Goal: Task Accomplishment & Management: Manage account settings

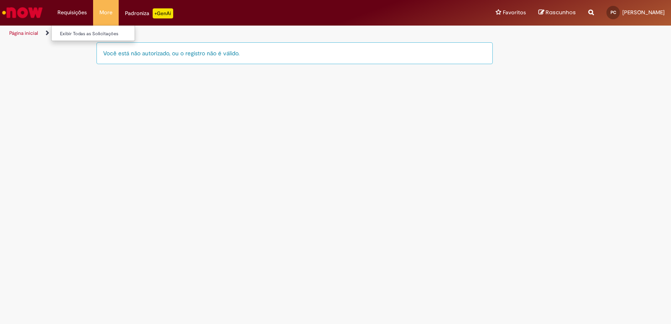
click at [75, 9] on li "Requisições Exibir Todas as Solicitações" at bounding box center [72, 12] width 42 height 25
click at [72, 9] on li "Requisições Exibir Todas as Solicitações" at bounding box center [72, 12] width 42 height 25
click at [129, 59] on div "Você está não autorizado, ou o registro não é válido." at bounding box center [294, 53] width 396 height 22
click at [76, 31] on link "Catalog Item" at bounding box center [70, 33] width 29 height 7
click at [141, 60] on div "Você está não autorizado, ou o registro não é válido." at bounding box center [294, 53] width 396 height 22
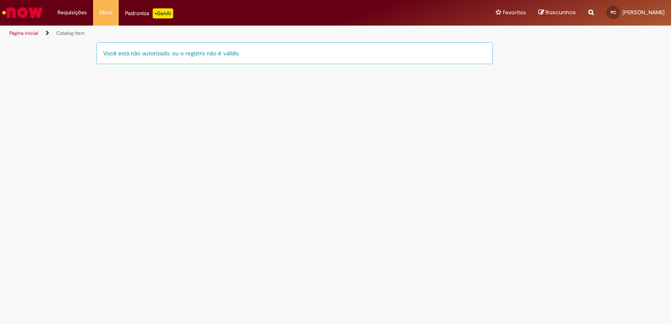
click at [125, 60] on div "Você está não autorizado, ou o registro não é válido." at bounding box center [294, 53] width 396 height 22
drag, startPoint x: 232, startPoint y: 61, endPoint x: 271, endPoint y: 62, distance: 39.4
click at [271, 62] on div "Você está não autorizado, ou o registro não é válido." at bounding box center [294, 53] width 396 height 22
click at [309, 57] on div "Você está não autorizado, ou o registro não é válido." at bounding box center [294, 53] width 396 height 22
drag, startPoint x: 160, startPoint y: 83, endPoint x: 403, endPoint y: 268, distance: 305.7
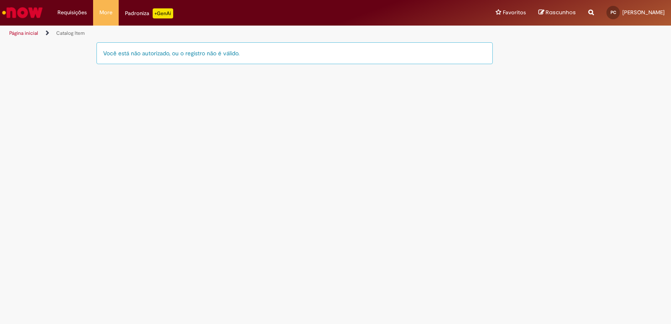
click at [160, 83] on div "Você está não autorizado, ou o registro não é válido." at bounding box center [335, 70] width 491 height 57
click at [600, 34] on link "Perfil" at bounding box center [633, 32] width 66 height 9
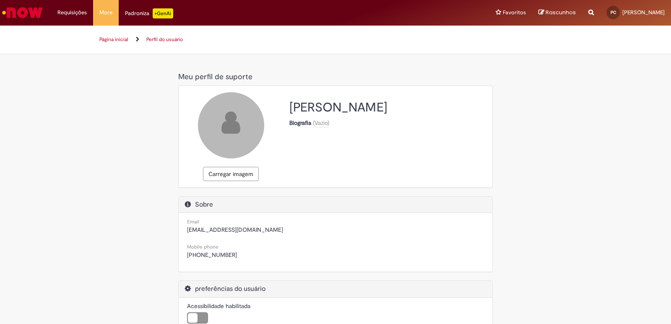
select select "**********"
click at [139, 14] on div "Padroniza +GenAi" at bounding box center [149, 13] width 48 height 10
